Goal: Information Seeking & Learning: Learn about a topic

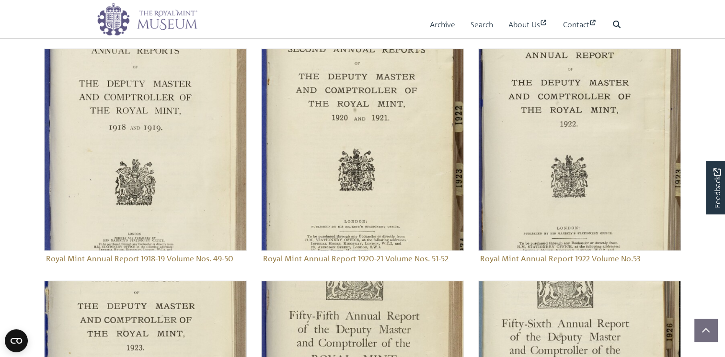
scroll to position [938, 0]
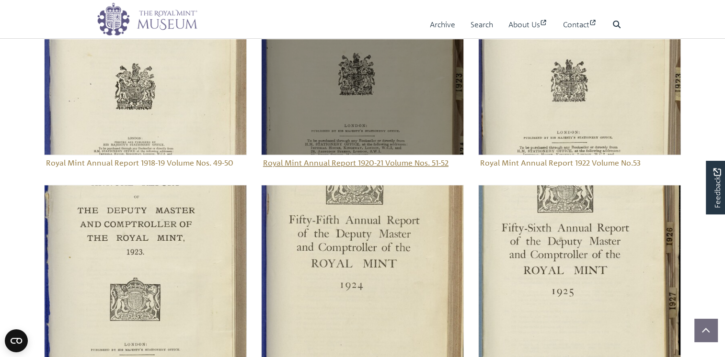
click at [354, 126] on img "Sub-collection" at bounding box center [362, 54] width 203 height 203
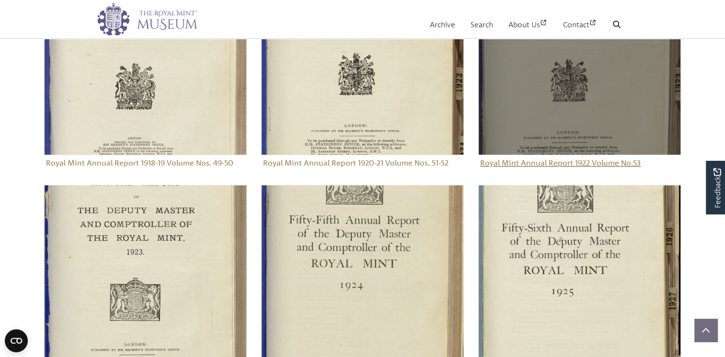
click at [556, 147] on img "Sub-collection" at bounding box center [579, 54] width 203 height 203
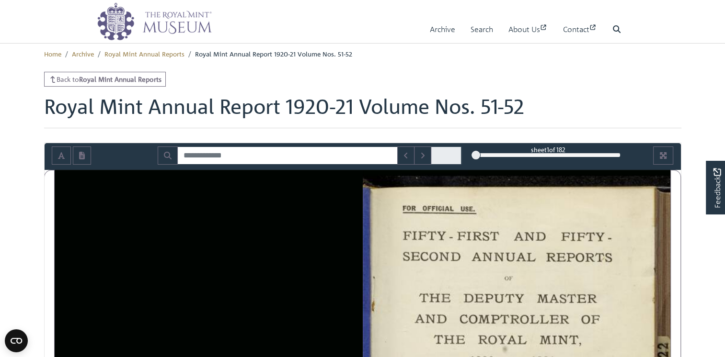
click at [261, 81] on div "Back to Royal Mint Annual Reports" at bounding box center [362, 79] width 637 height 15
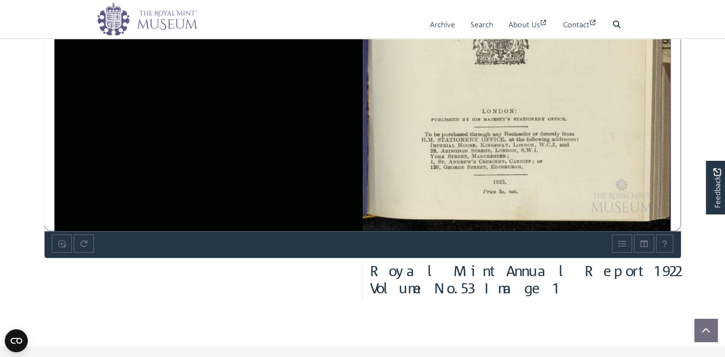
scroll to position [415, 0]
